Goal: Task Accomplishment & Management: Use online tool/utility

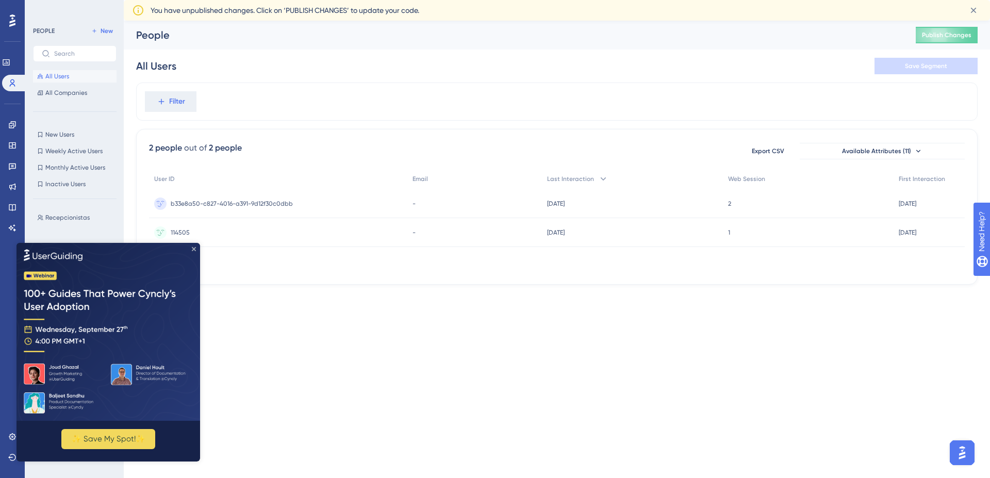
click at [193, 247] on icon "Close Preview" at bounding box center [194, 249] width 4 height 4
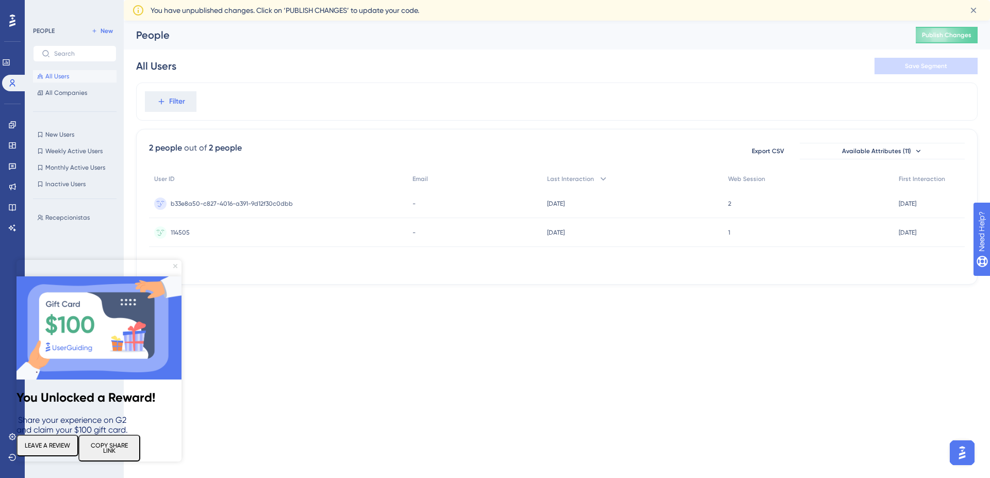
click at [174, 266] on icon "Close Preview" at bounding box center [175, 266] width 4 height 4
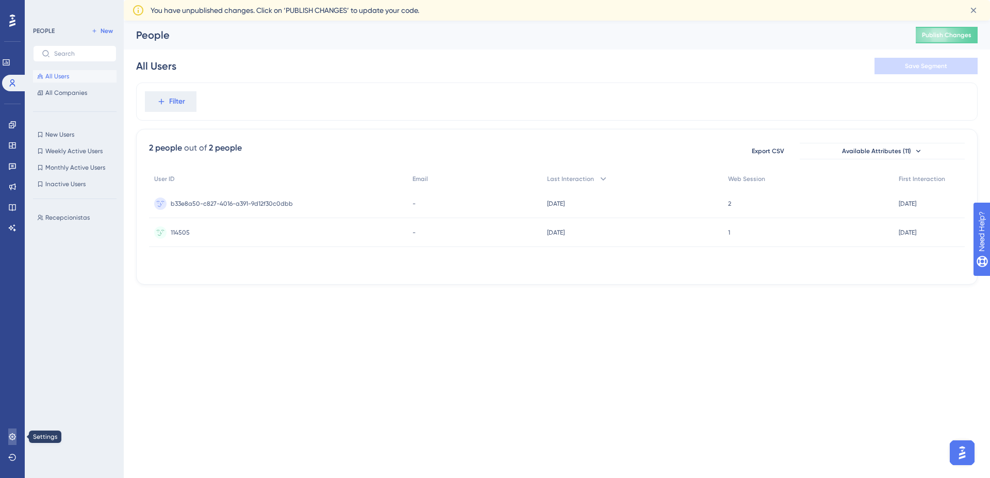
click at [17, 431] on link at bounding box center [12, 437] width 8 height 17
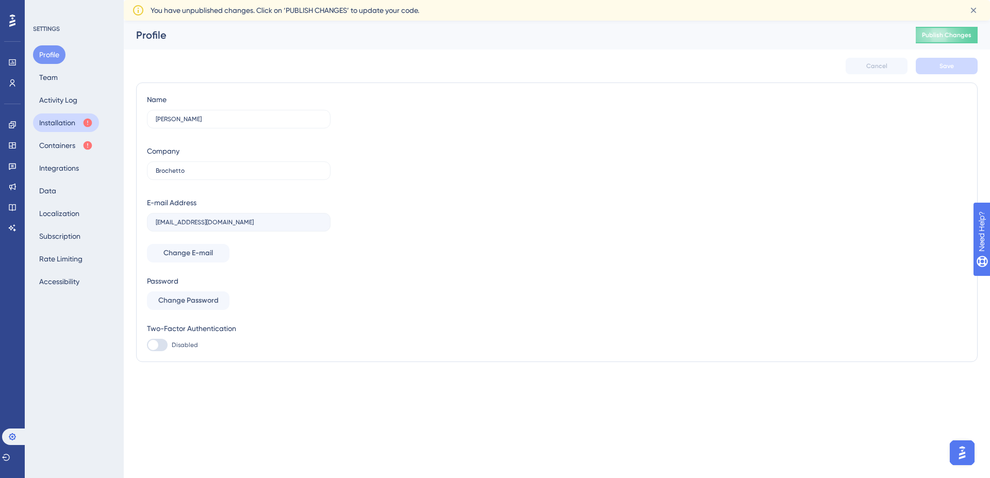
click at [73, 128] on button "Installation" at bounding box center [66, 122] width 66 height 19
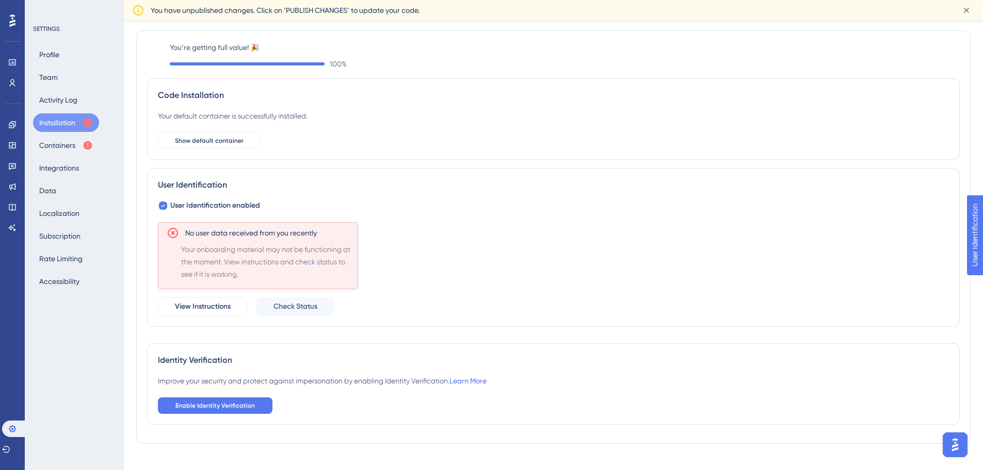
scroll to position [29, 0]
click at [86, 140] on button "Containers" at bounding box center [66, 145] width 66 height 19
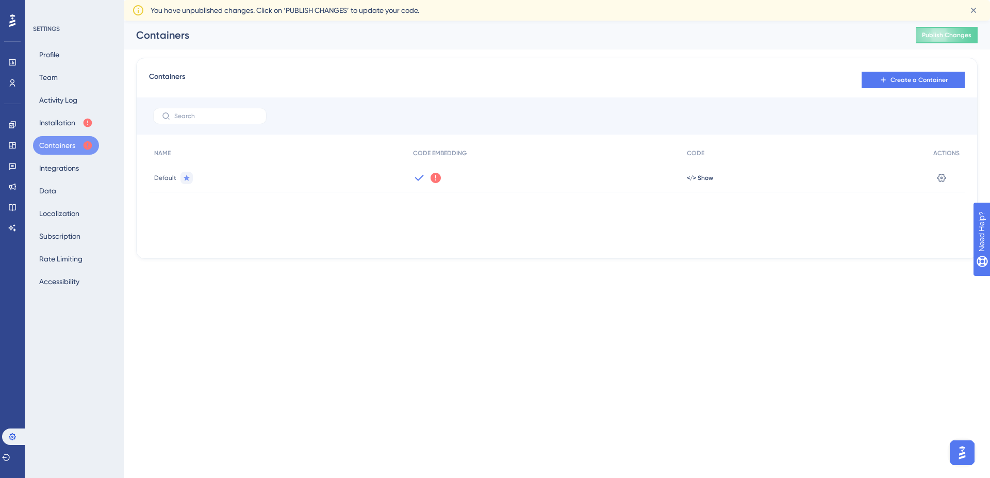
click at [246, 173] on div "Default" at bounding box center [278, 177] width 259 height 29
click at [433, 176] on icon at bounding box center [436, 178] width 10 height 10
click at [60, 60] on button "Profile" at bounding box center [49, 54] width 32 height 19
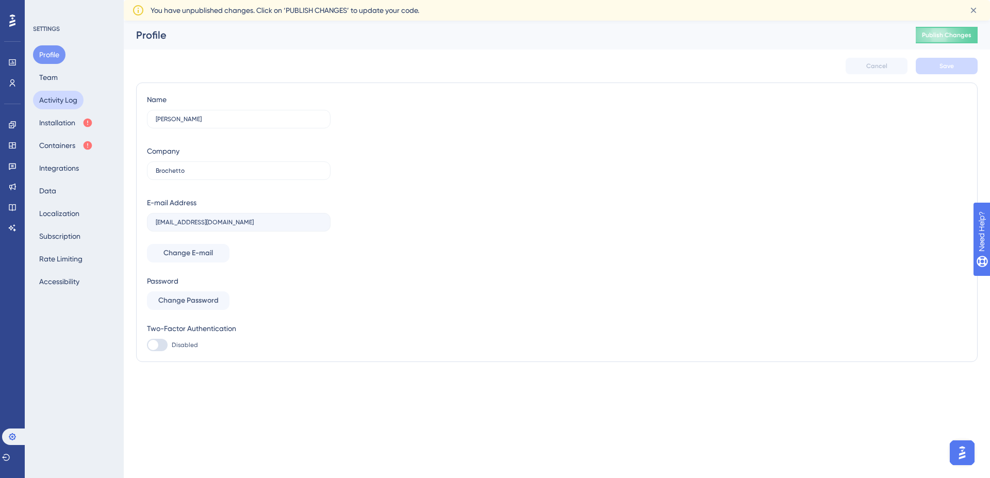
click at [58, 94] on button "Activity Log" at bounding box center [58, 100] width 51 height 19
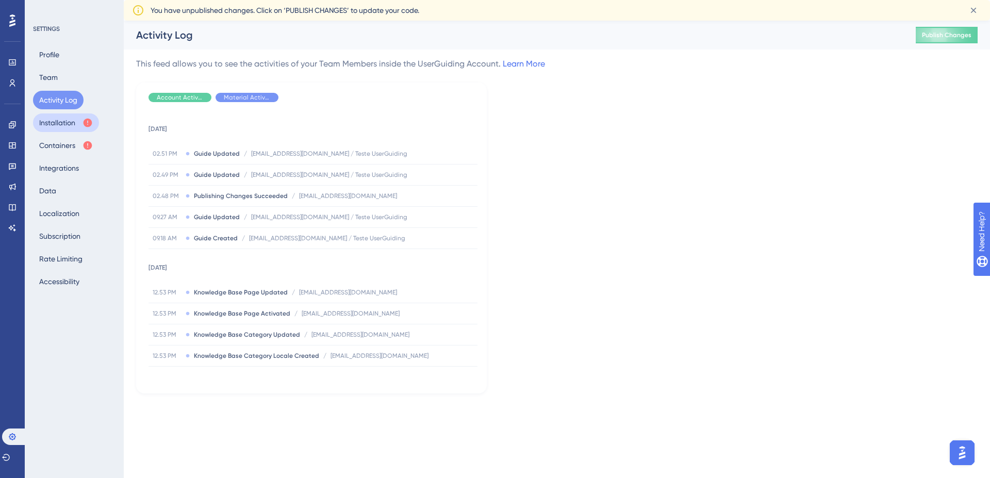
click at [59, 116] on button "Installation" at bounding box center [66, 122] width 66 height 19
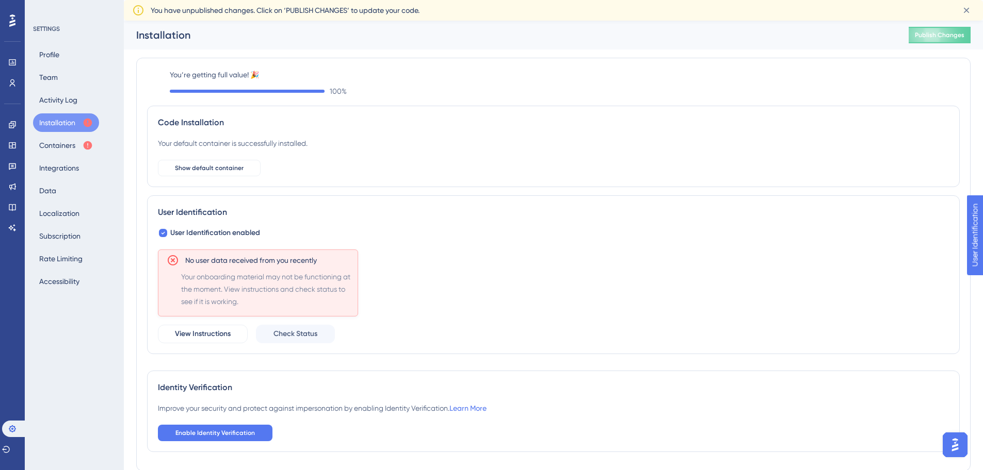
click at [284, 89] on div "100 %" at bounding box center [565, 91] width 790 height 12
click at [219, 332] on span "View Instructions" at bounding box center [203, 334] width 56 height 12
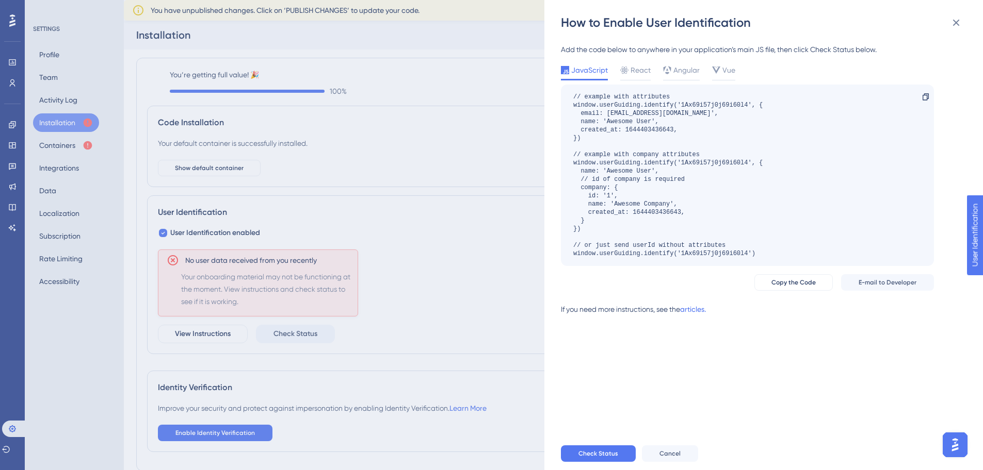
click at [336, 189] on div "How to Enable User Identification Add the code below to anywhere in your applic…" at bounding box center [491, 235] width 983 height 470
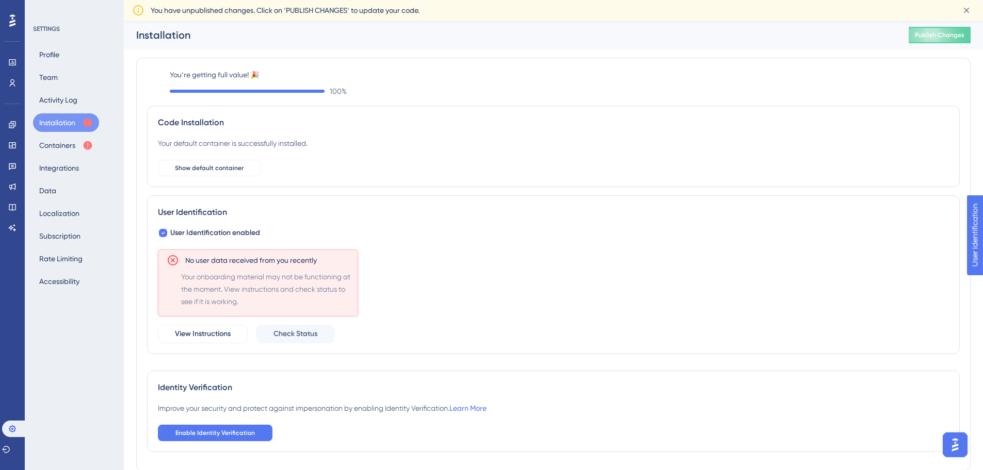
click at [303, 97] on div "You’re getting full value! 🎉 100 % Code Installation Your default container is …" at bounding box center [553, 265] width 812 height 392
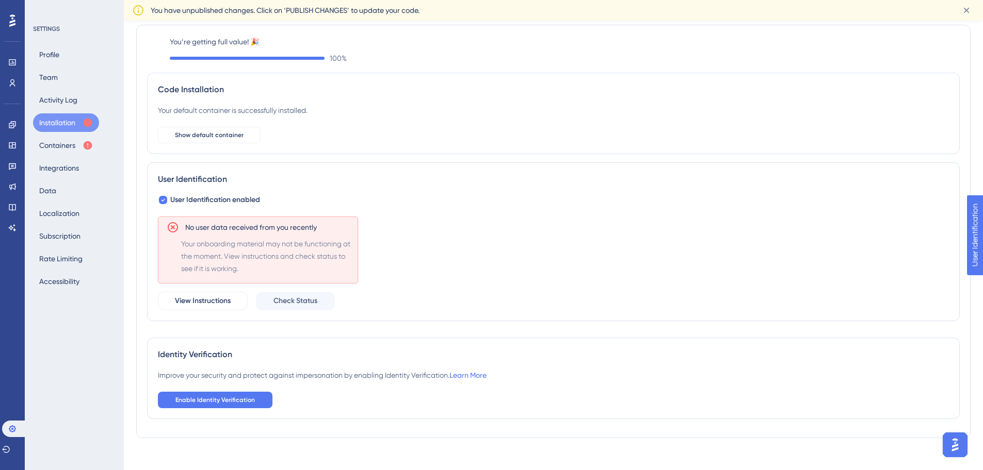
scroll to position [22, 0]
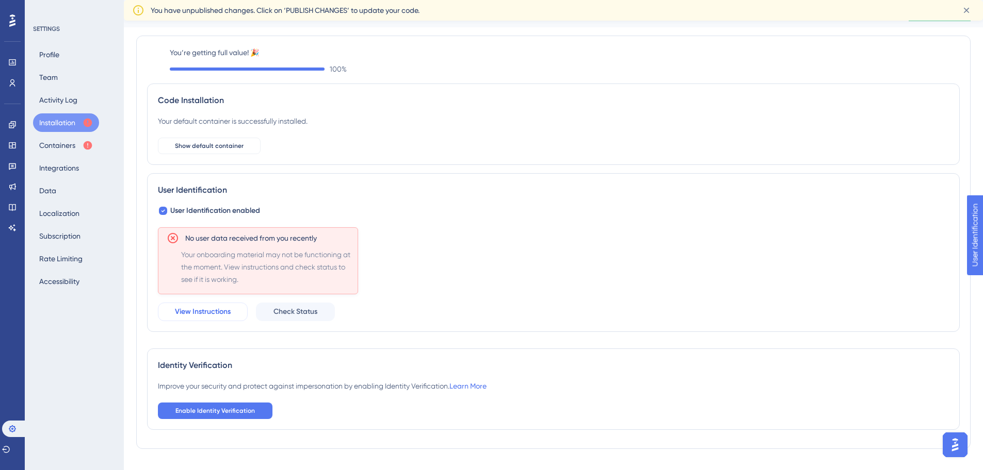
click at [229, 307] on span "View Instructions" at bounding box center [203, 312] width 56 height 12
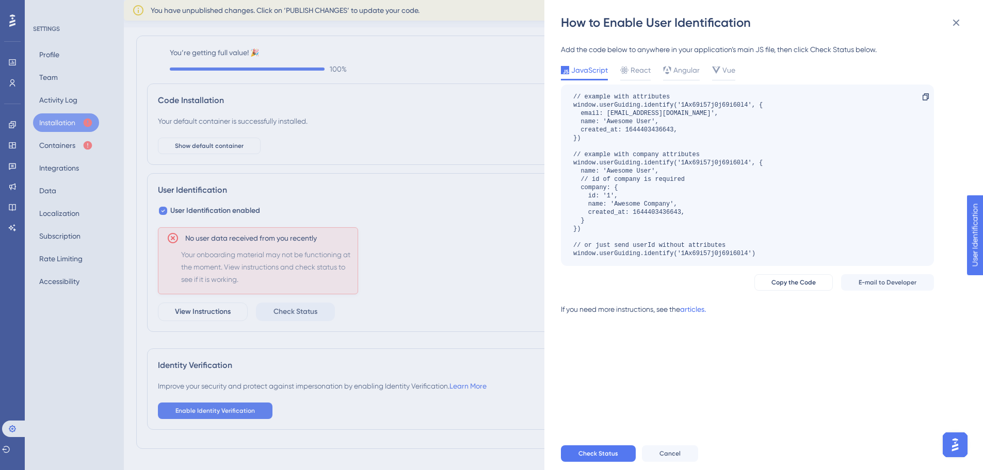
click at [206, 339] on div "How to Enable User Identification Add the code below to anywhere in your applic…" at bounding box center [491, 235] width 983 height 470
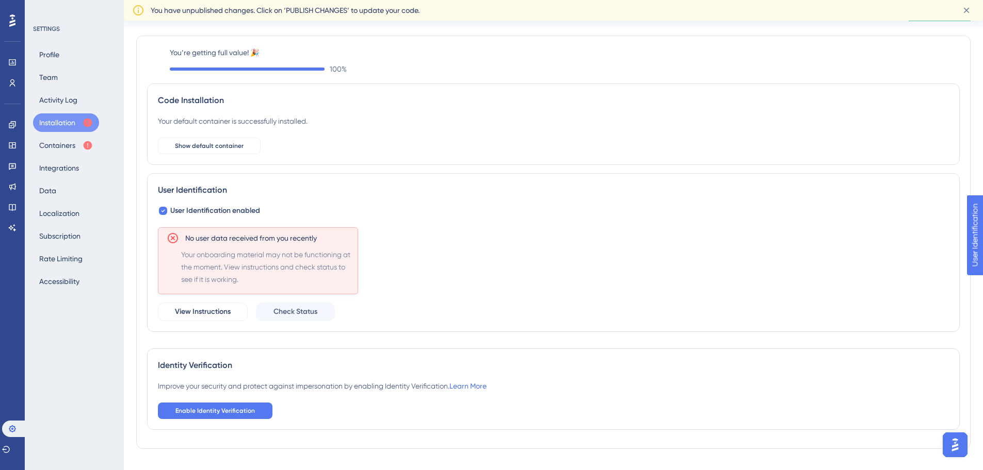
scroll to position [0, 0]
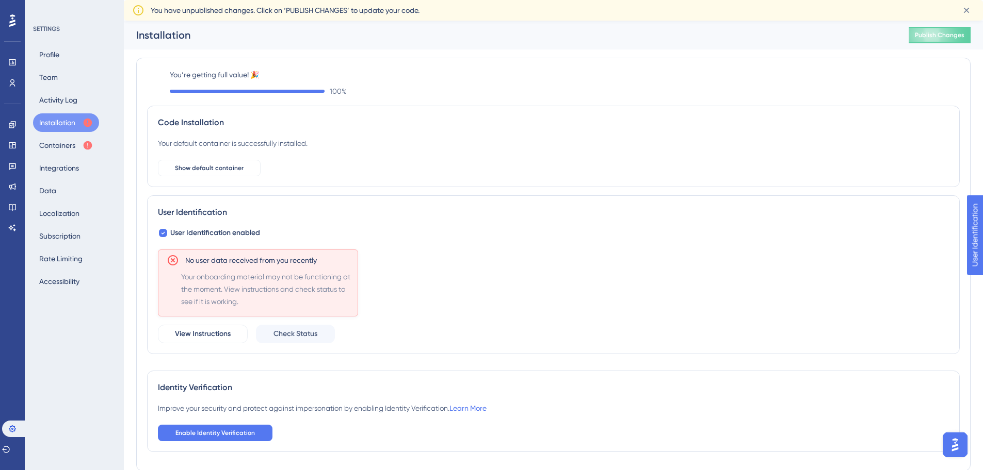
click at [438, 5] on div "You have unpublished changes. Click on ‘PUBLISH CHANGES’ to update your code." at bounding box center [551, 10] width 801 height 12
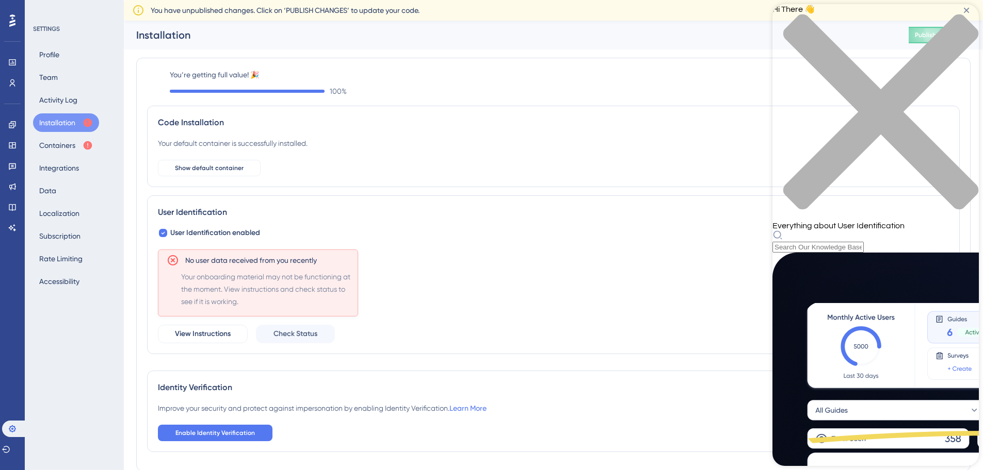
click at [968, 24] on div "close resource center" at bounding box center [875, 118] width 206 height 208
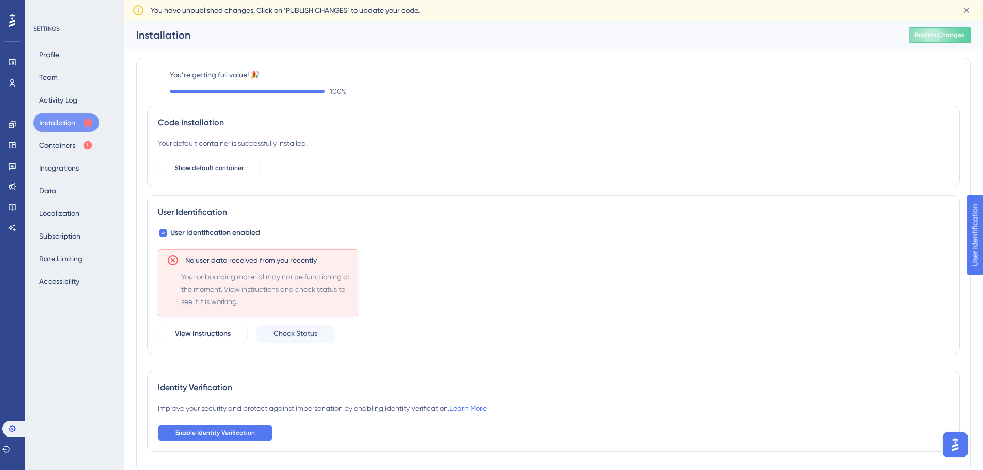
click at [939, 89] on div "100 %" at bounding box center [565, 91] width 790 height 12
click at [212, 78] on label "You’re getting full value! 🎉" at bounding box center [565, 75] width 790 height 12
click at [161, 96] on div "You’re getting full value! 🎉 100 %" at bounding box center [553, 83] width 812 height 29
click at [72, 170] on button "Integrations" at bounding box center [59, 168] width 52 height 19
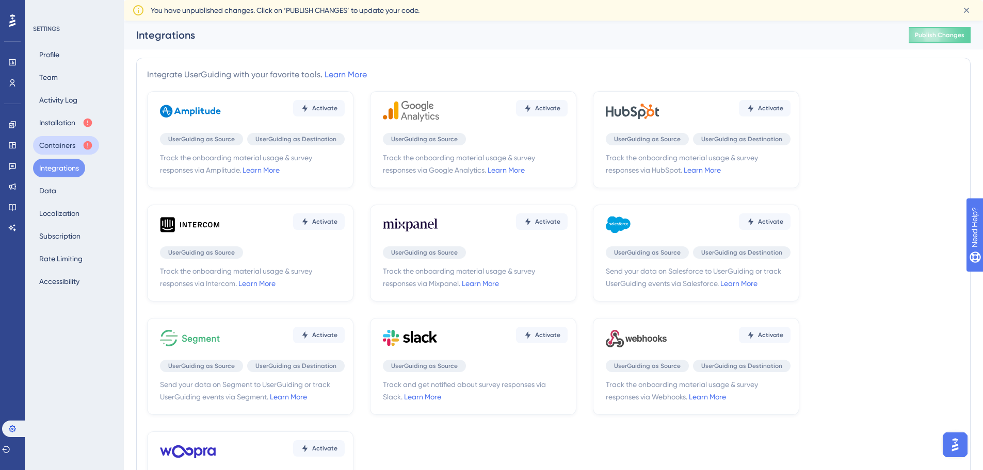
click at [61, 141] on button "Containers" at bounding box center [66, 145] width 66 height 19
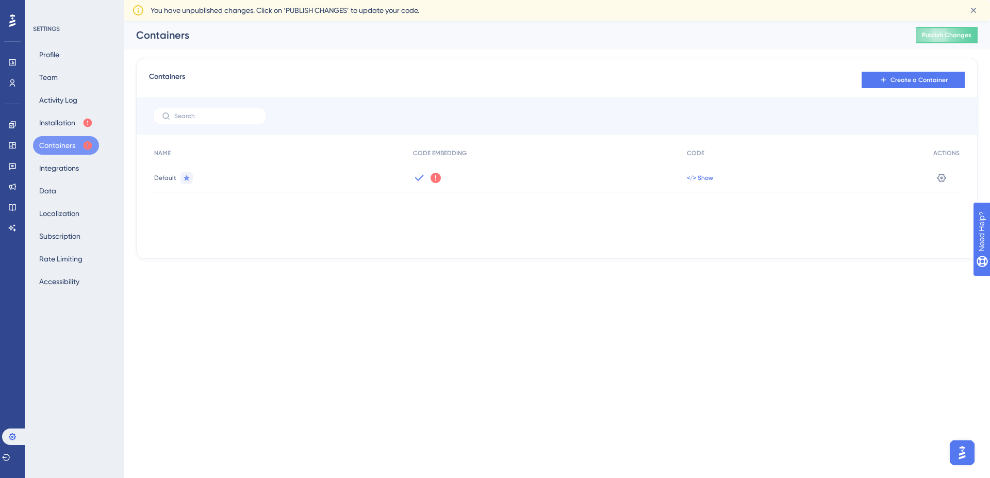
click at [701, 178] on span "</> Show" at bounding box center [700, 178] width 26 height 8
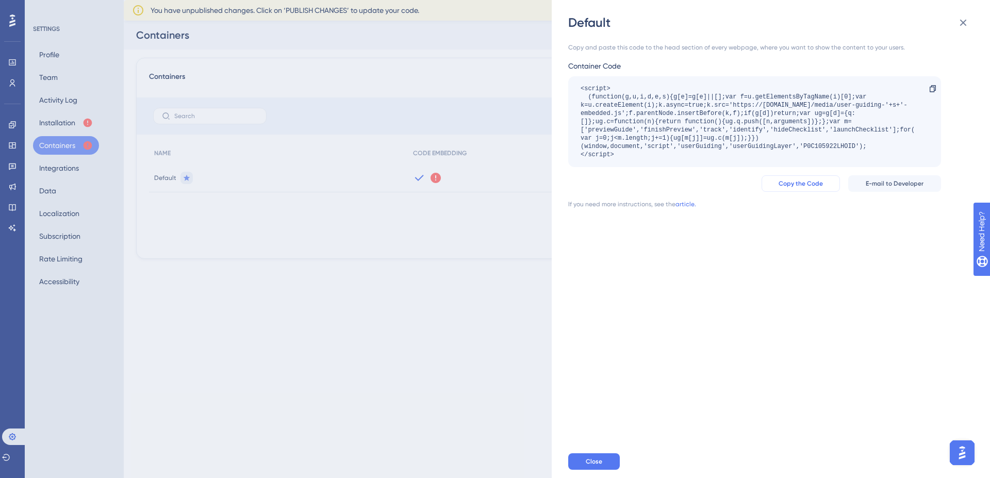
click at [799, 177] on button "Copy the Code" at bounding box center [801, 183] width 78 height 17
click at [804, 186] on span "Copy the Code" at bounding box center [801, 183] width 44 height 8
click at [826, 187] on button "Copy the Code" at bounding box center [801, 183] width 78 height 17
